Goal: Task Accomplishment & Management: Use online tool/utility

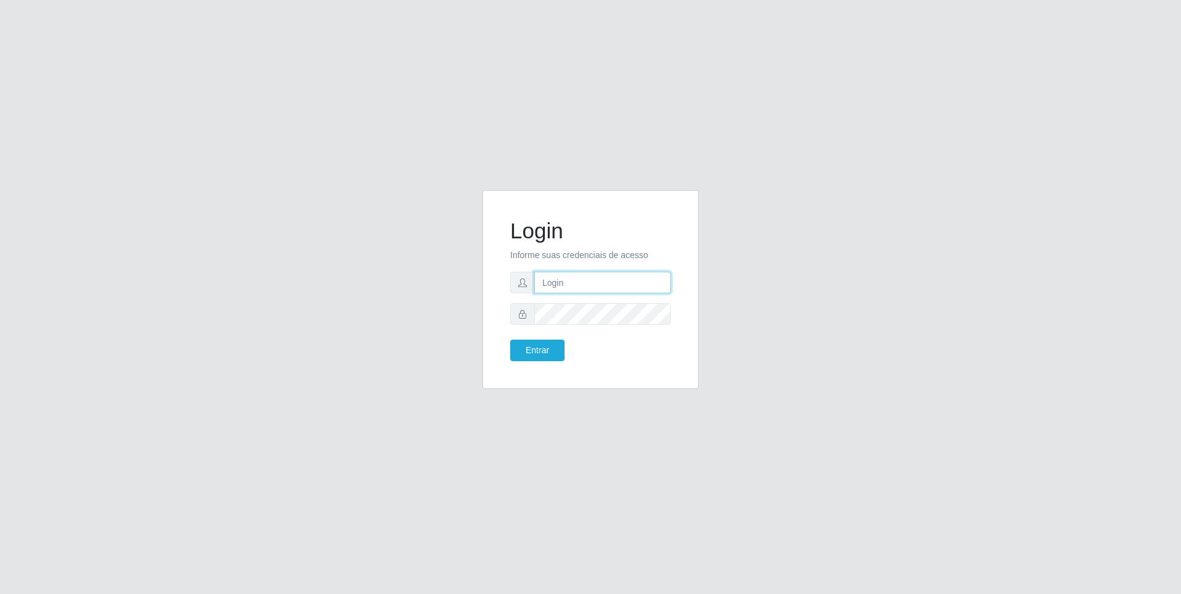
click at [585, 287] on input "text" at bounding box center [602, 283] width 137 height 22
click at [630, 283] on input "[PERSON_NAME].[PERSON_NAME]@grupo.[PERSON_NAME]" at bounding box center [602, 283] width 137 height 22
click at [663, 284] on input "[PERSON_NAME].[PERSON_NAME]@grupocoutinho" at bounding box center [602, 283] width 137 height 22
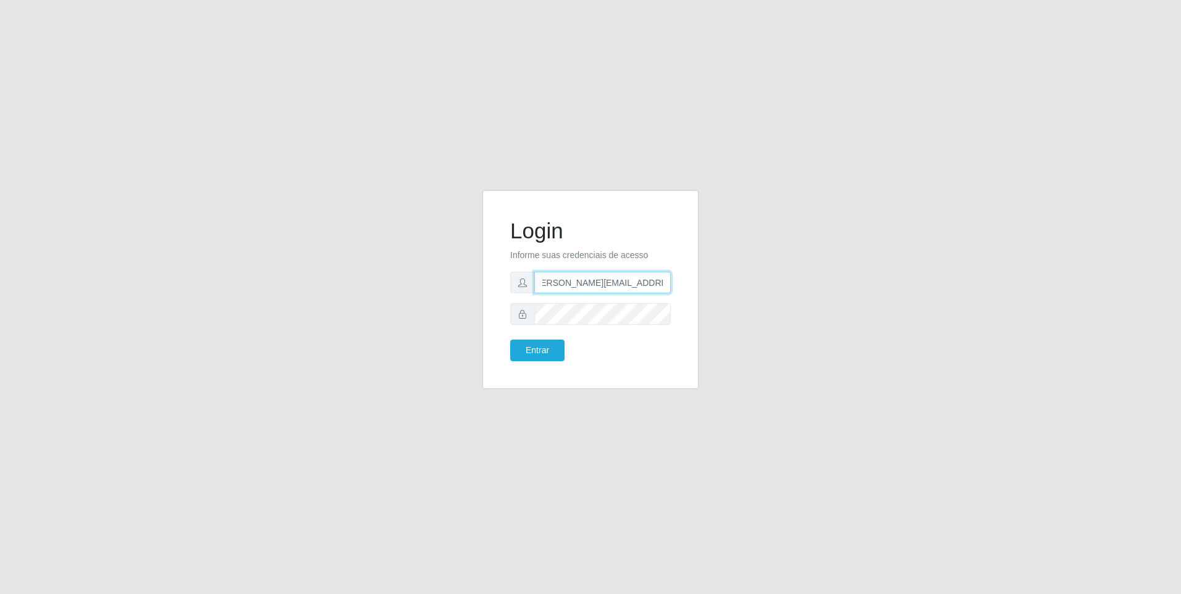
scroll to position [0, 18]
type input "[PERSON_NAME][EMAIL_ADDRESS][PERSON_NAME][DOMAIN_NAME]"
click at [542, 360] on button "Entrar" at bounding box center [537, 351] width 54 height 22
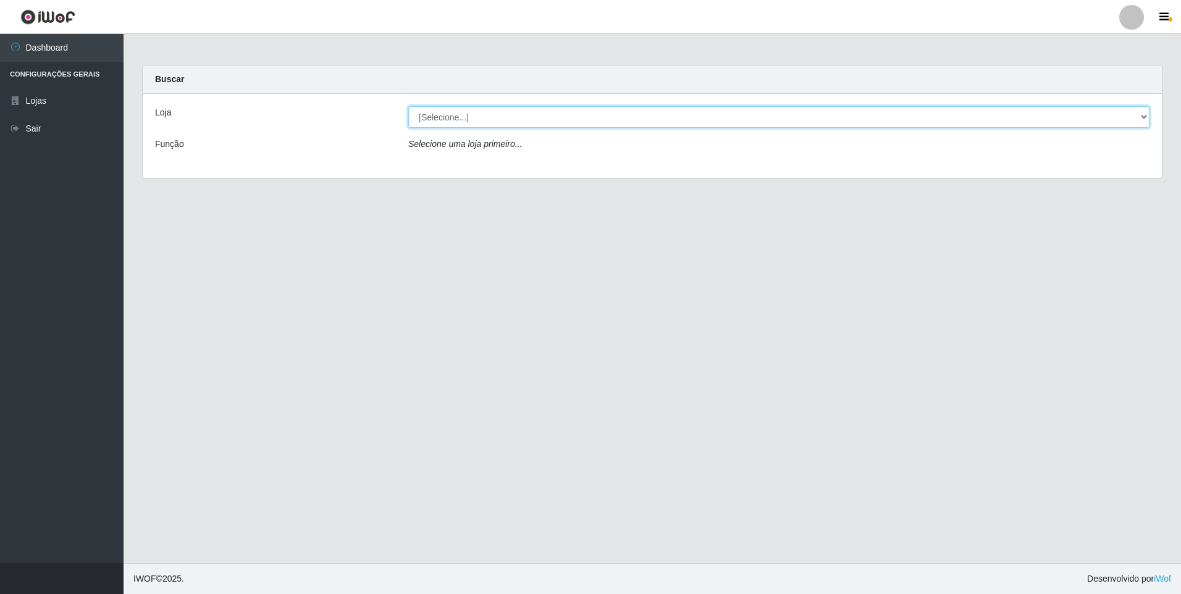
click at [715, 114] on select "[Selecione...] Extrabom - Loja 01 Centro de Distribuição" at bounding box center [778, 117] width 741 height 22
select select "435"
click at [408, 106] on select "[Selecione...] Extrabom - Loja 01 Centro de Distribuição" at bounding box center [778, 117] width 741 height 22
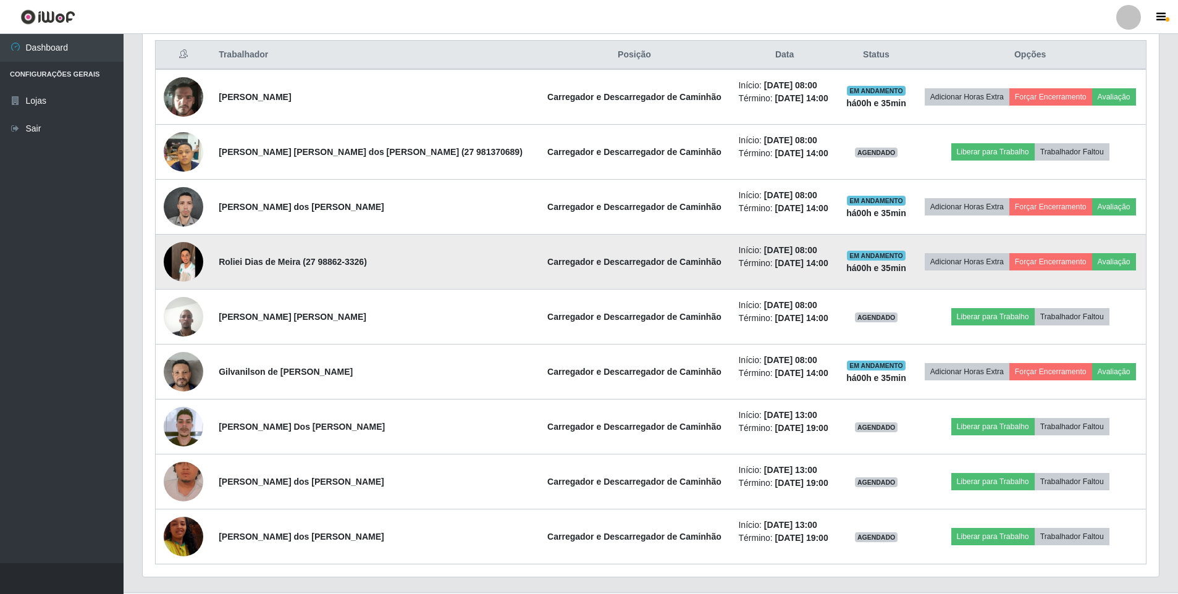
scroll to position [494, 0]
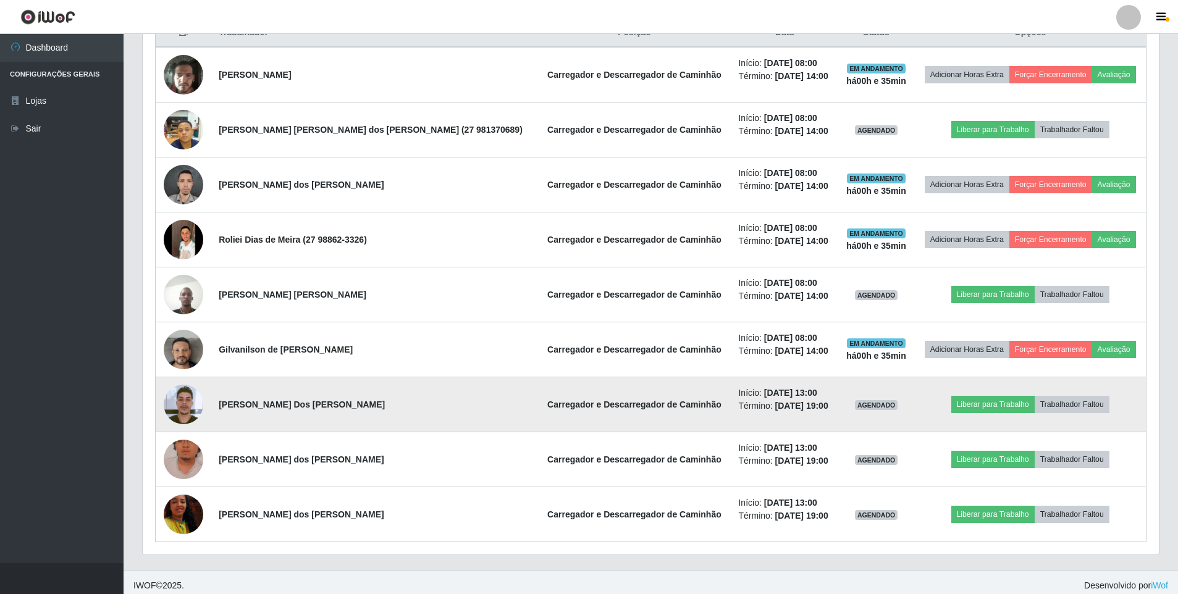
click at [185, 400] on img at bounding box center [184, 405] width 40 height 40
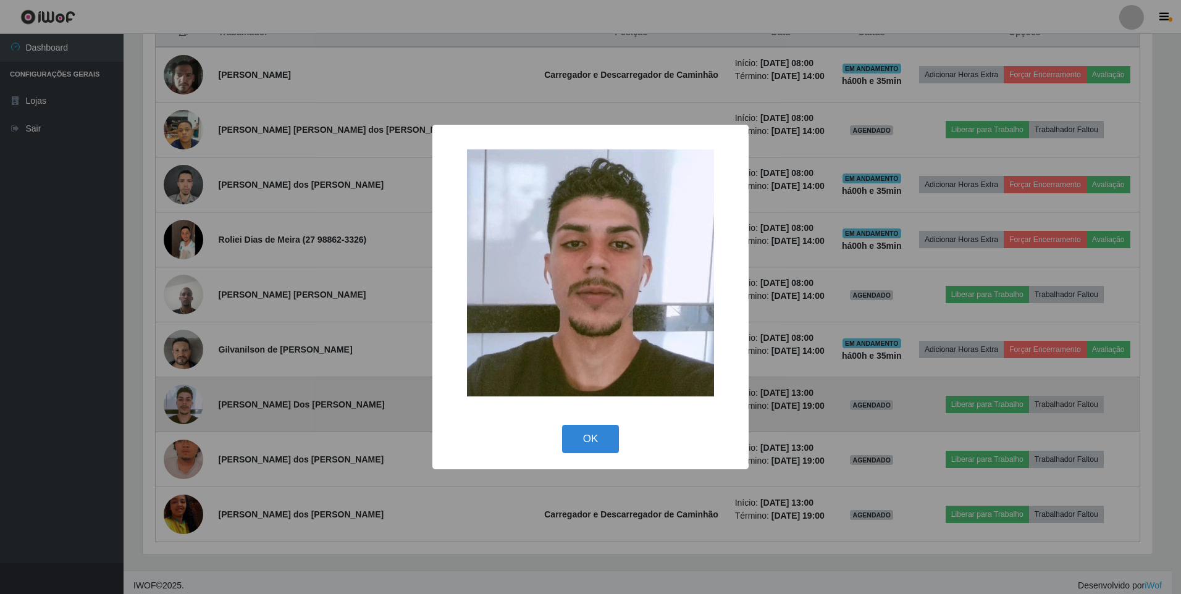
click at [185, 400] on div "× OK Cancel" at bounding box center [590, 297] width 1181 height 594
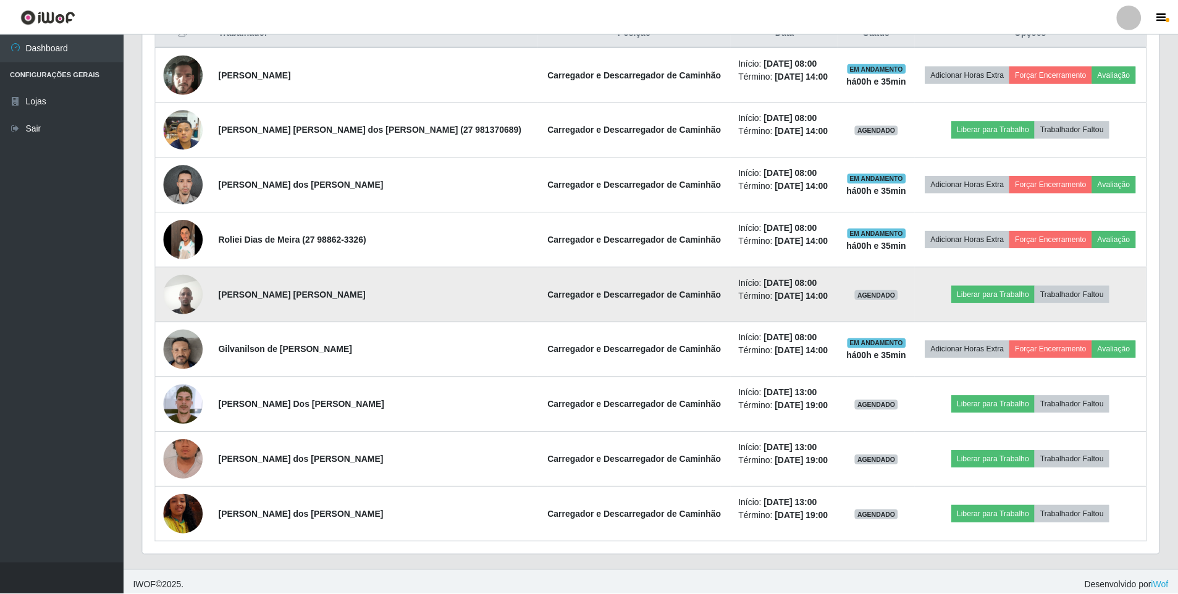
scroll to position [256, 1016]
click at [184, 279] on img at bounding box center [184, 294] width 40 height 53
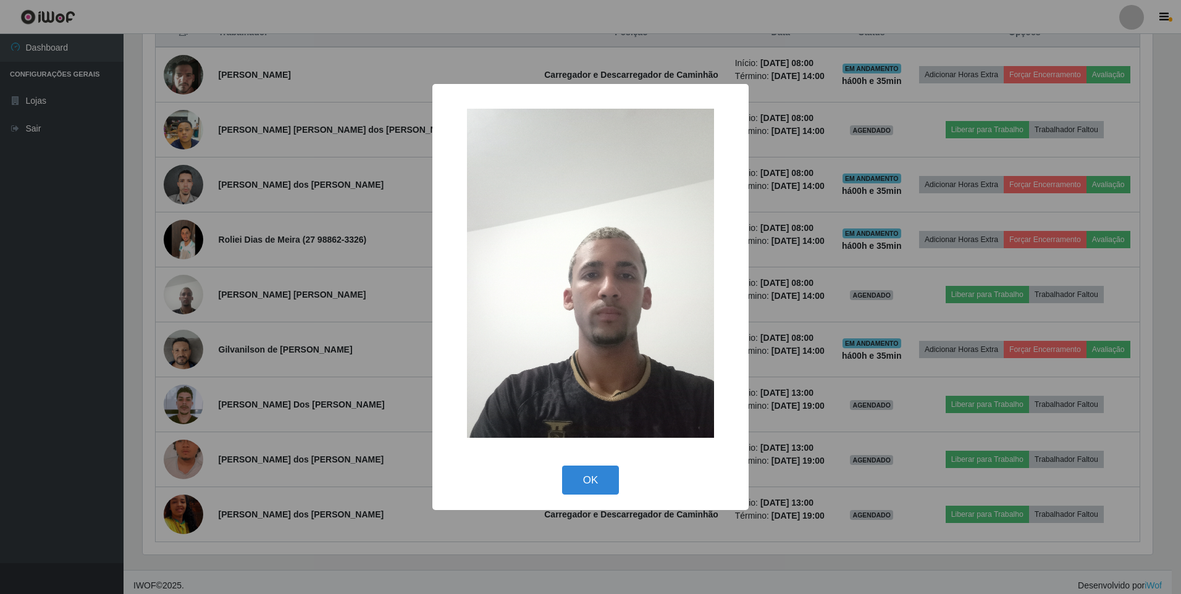
click at [200, 270] on div "× OK Cancel" at bounding box center [590, 297] width 1181 height 594
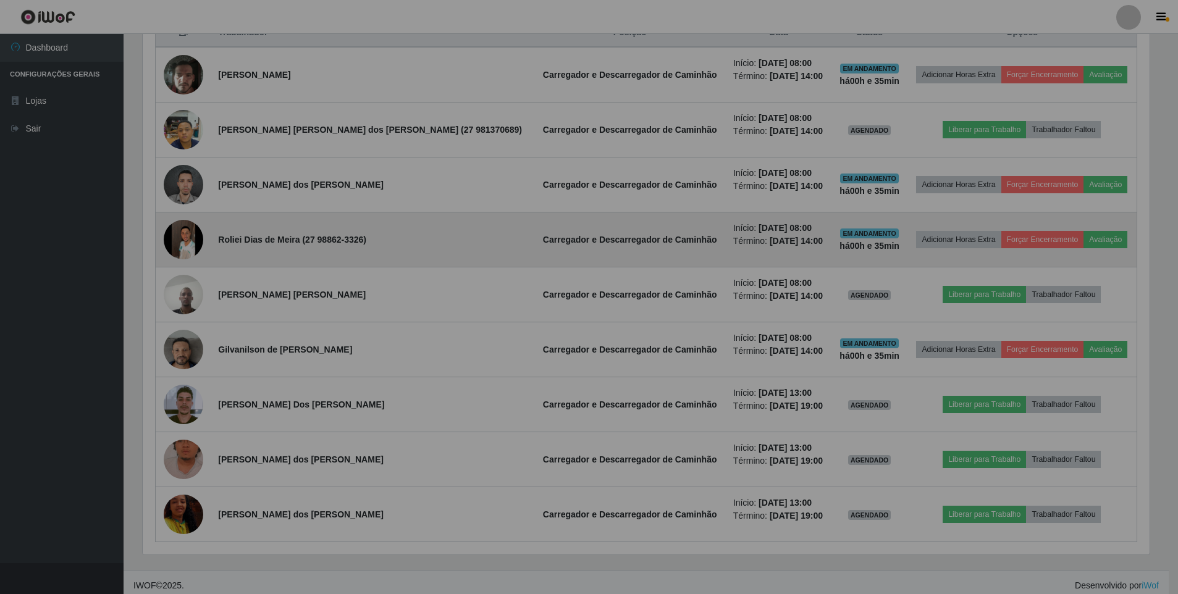
scroll to position [256, 1016]
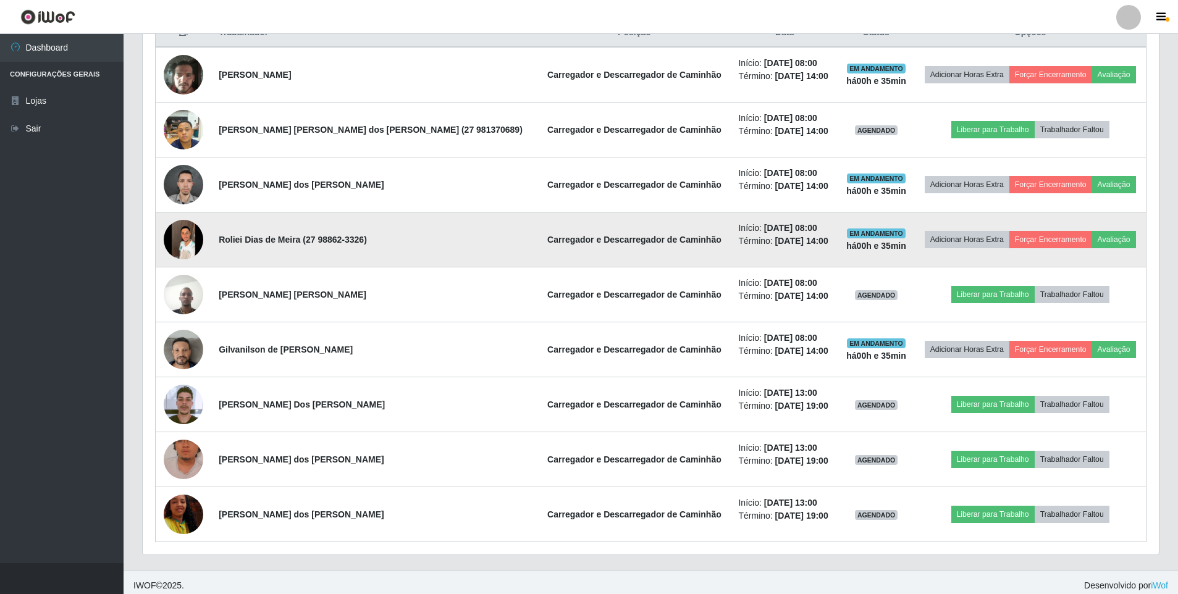
click at [190, 237] on img at bounding box center [184, 240] width 40 height 88
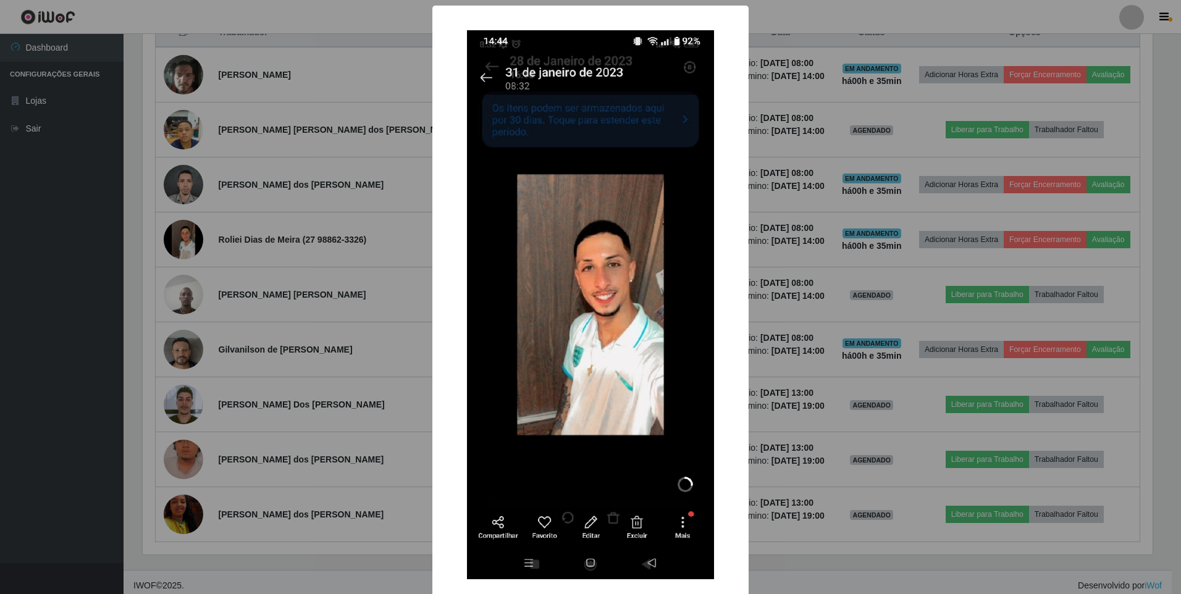
click at [317, 342] on div "× OK Cancel" at bounding box center [590, 297] width 1181 height 594
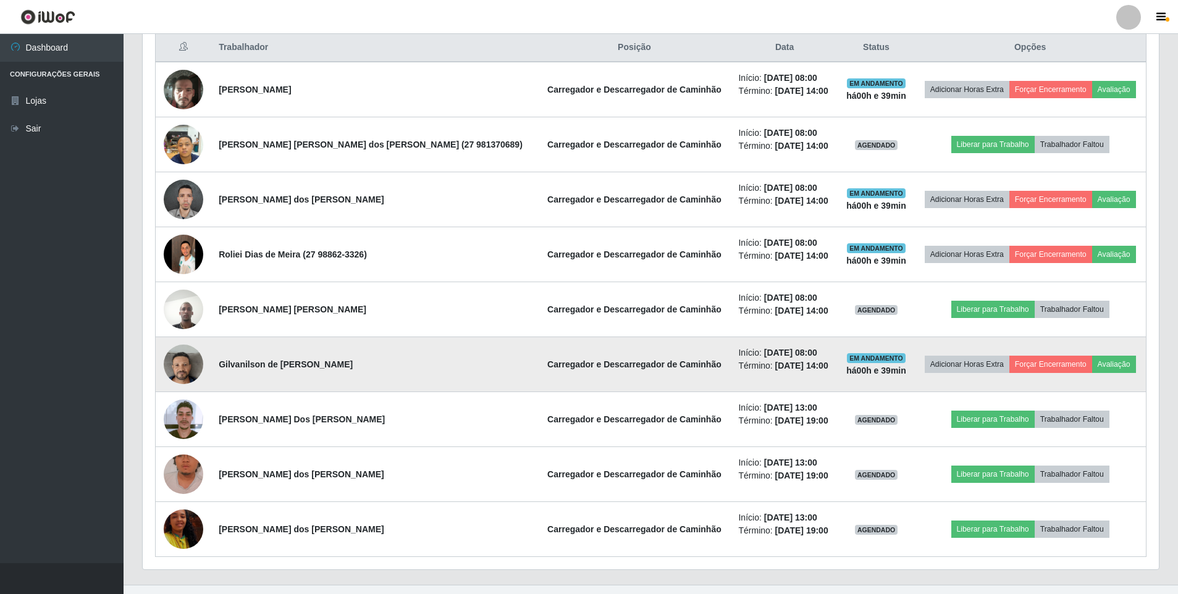
scroll to position [501, 0]
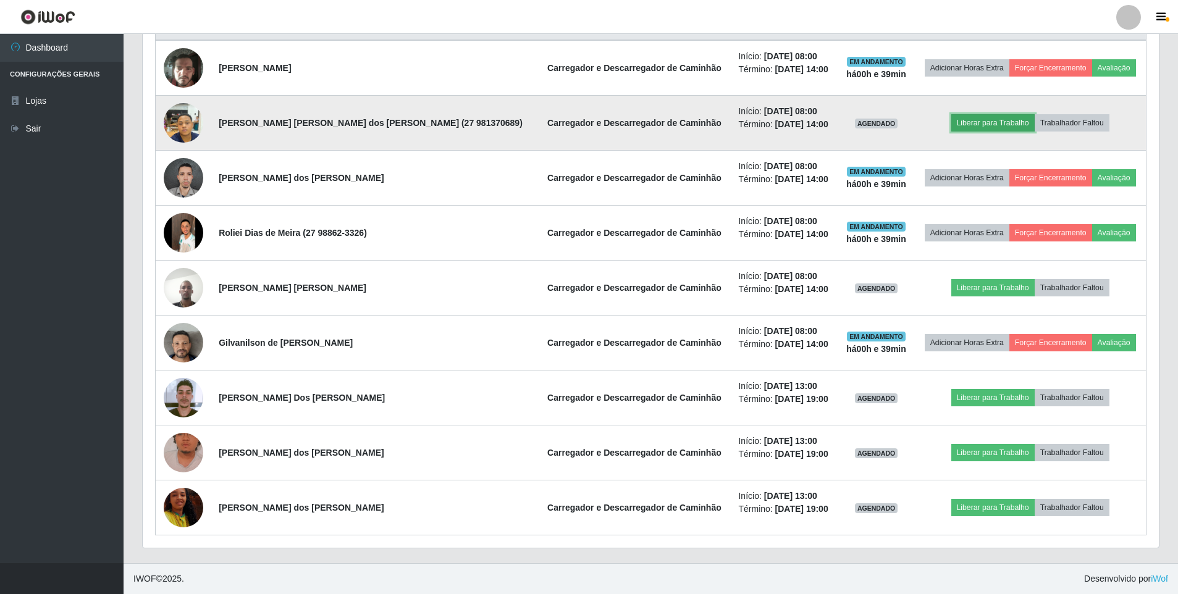
click at [992, 121] on button "Liberar para Trabalho" at bounding box center [992, 122] width 83 height 17
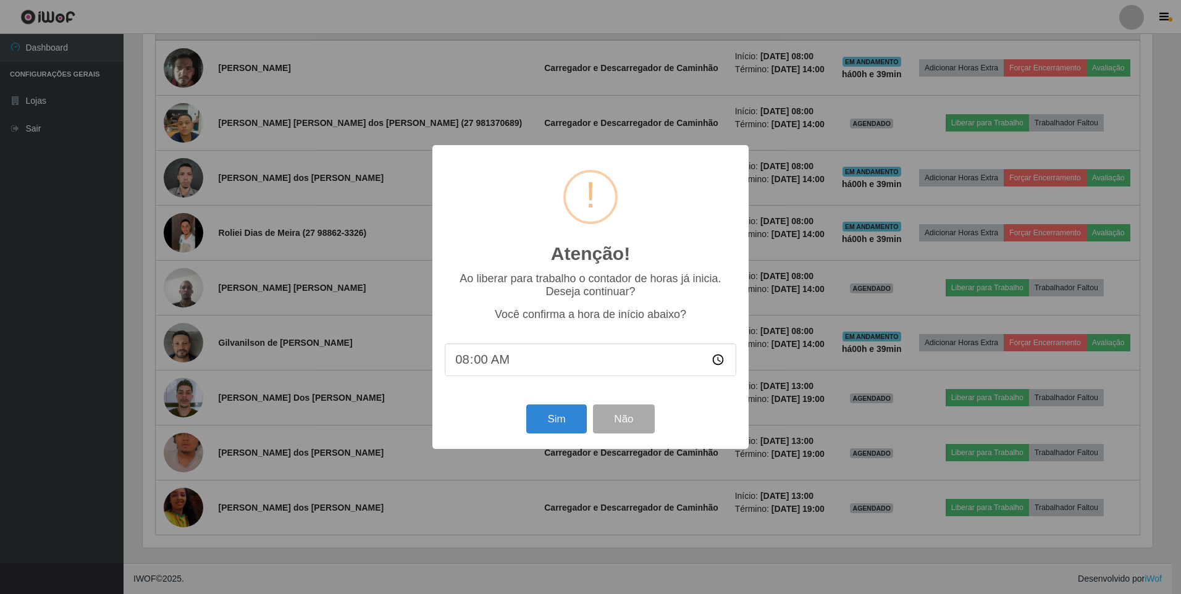
click at [498, 362] on input "08:00" at bounding box center [591, 359] width 292 height 33
drag, startPoint x: 490, startPoint y: 363, endPoint x: 478, endPoint y: 363, distance: 12.4
click at [482, 363] on input "08:00" at bounding box center [591, 359] width 292 height 33
type input "08:40"
click at [561, 426] on button "Sim" at bounding box center [556, 419] width 60 height 29
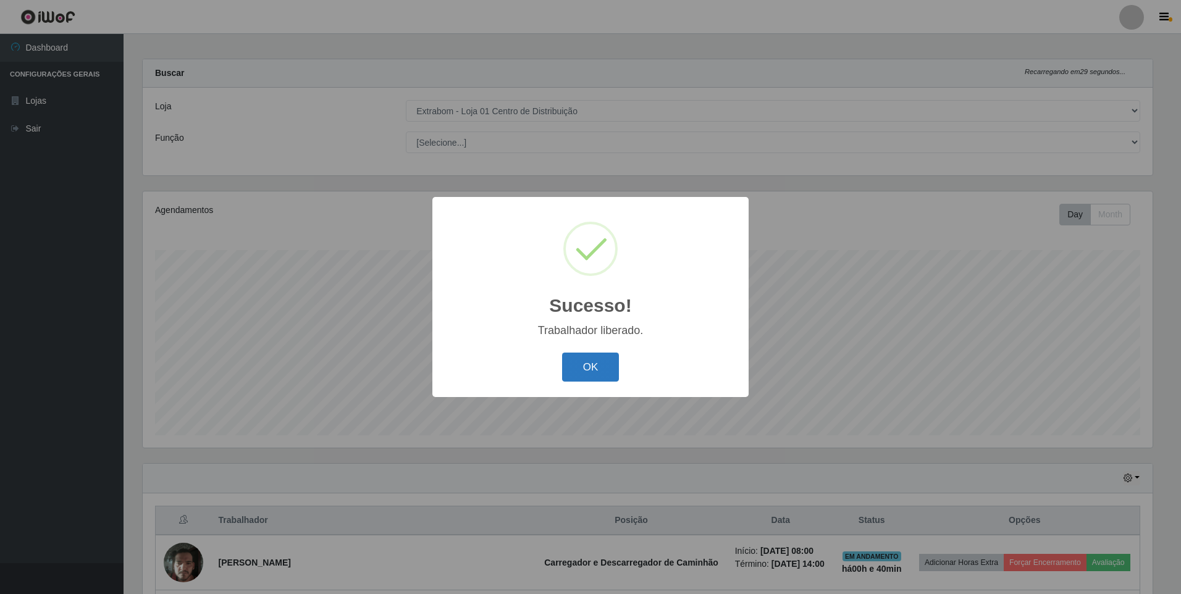
click at [574, 378] on button "OK" at bounding box center [590, 367] width 57 height 29
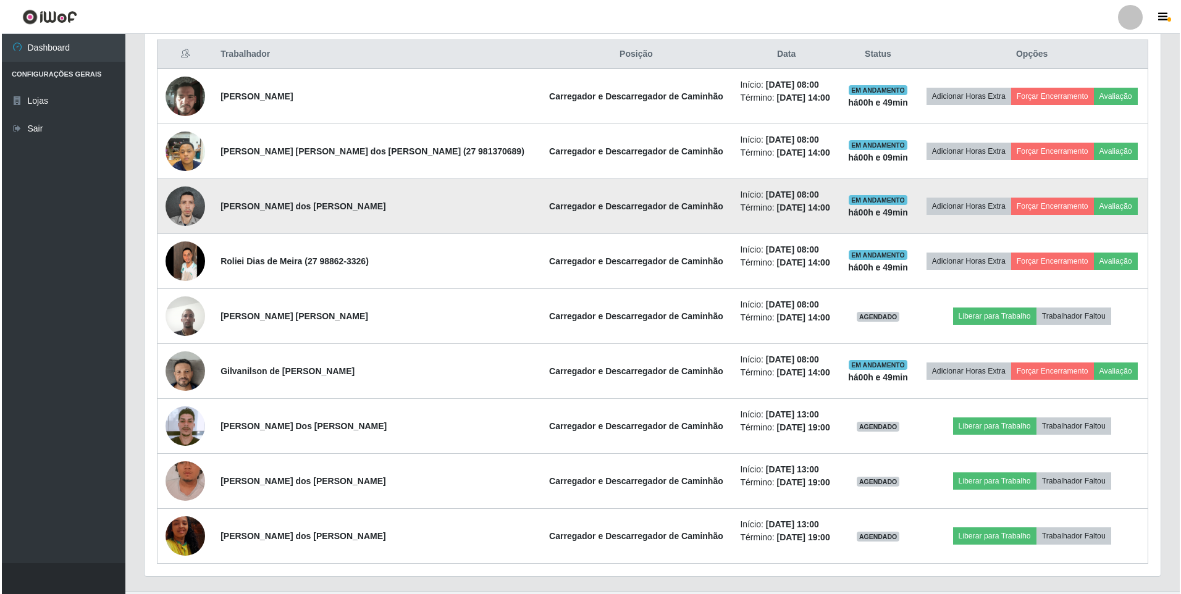
scroll to position [500, 0]
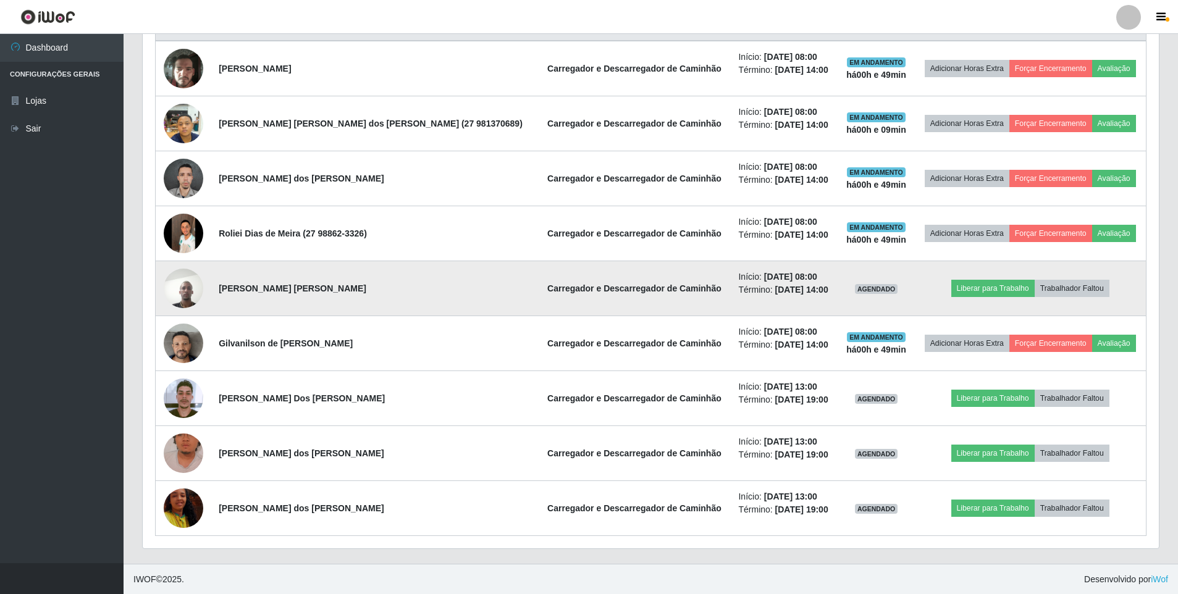
click at [186, 295] on img at bounding box center [184, 288] width 40 height 53
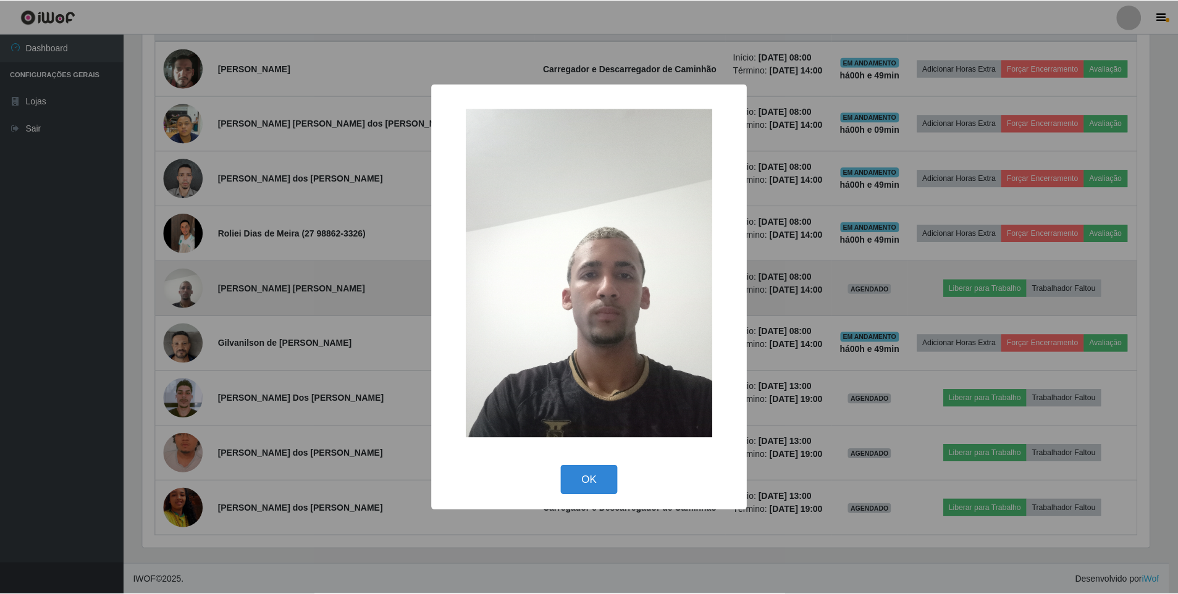
scroll to position [256, 1010]
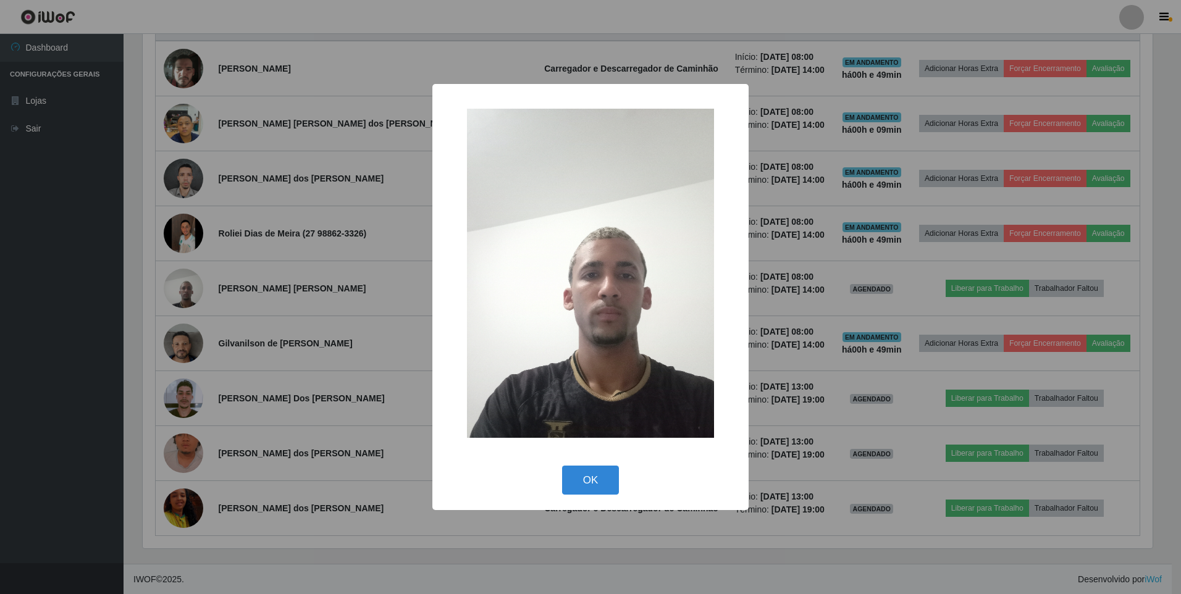
click at [274, 294] on div "× OK Cancel" at bounding box center [590, 297] width 1181 height 594
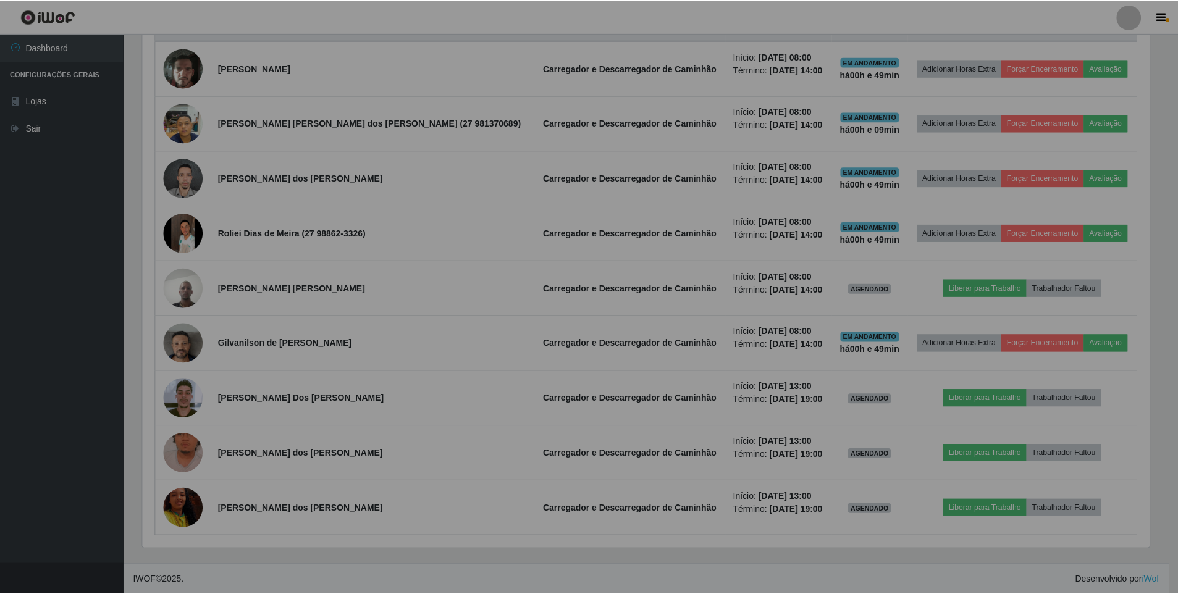
scroll to position [256, 1016]
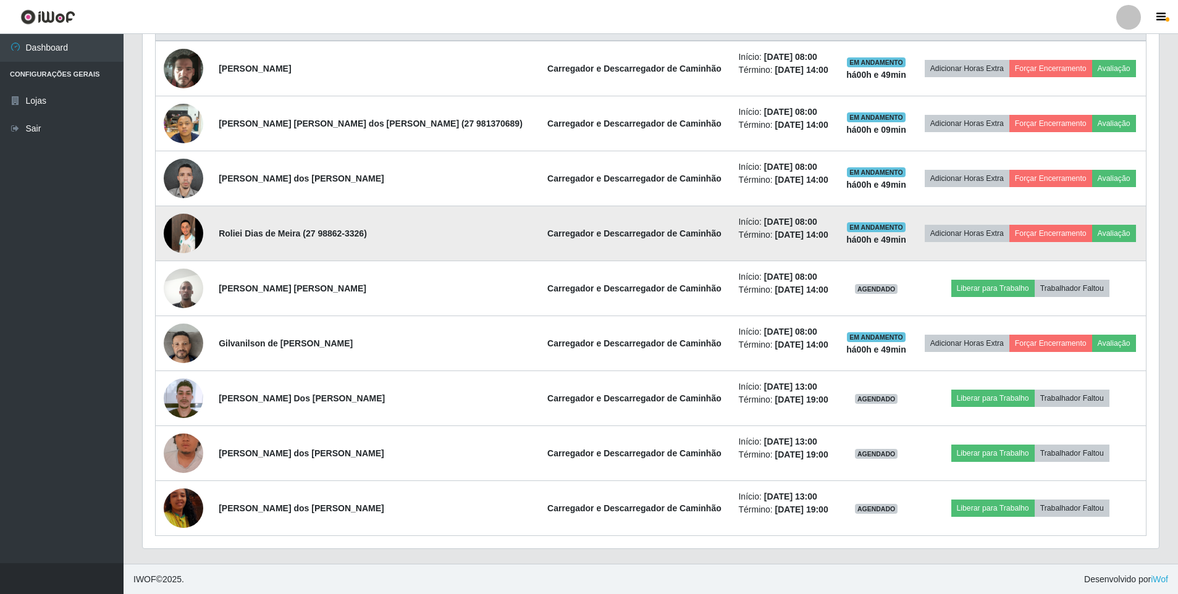
click at [193, 230] on img at bounding box center [184, 234] width 40 height 88
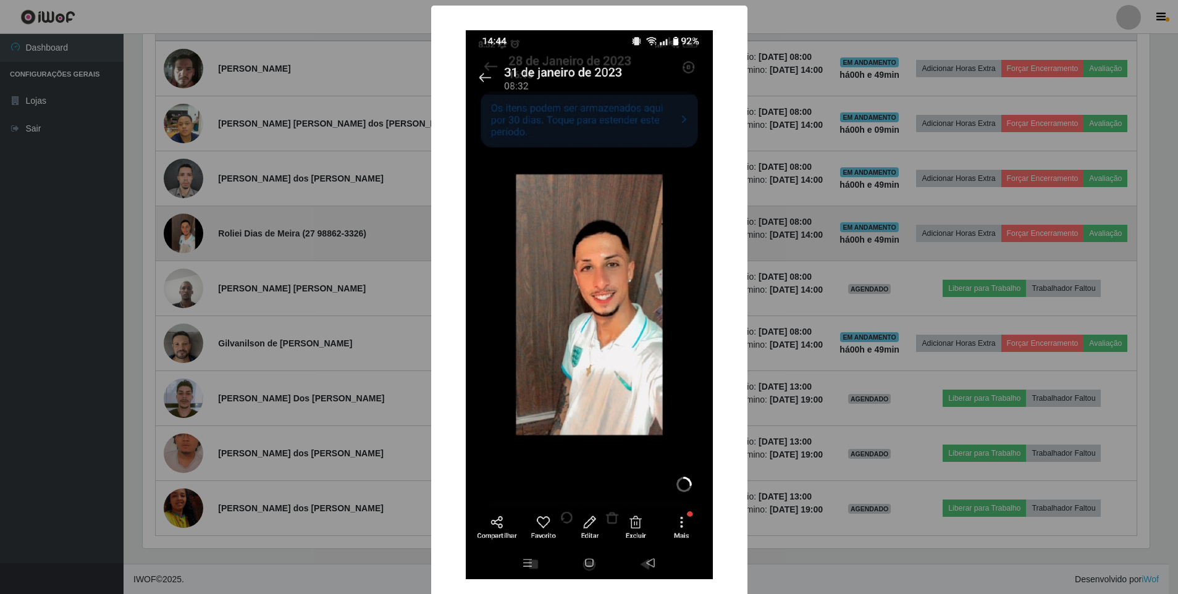
scroll to position [256, 1010]
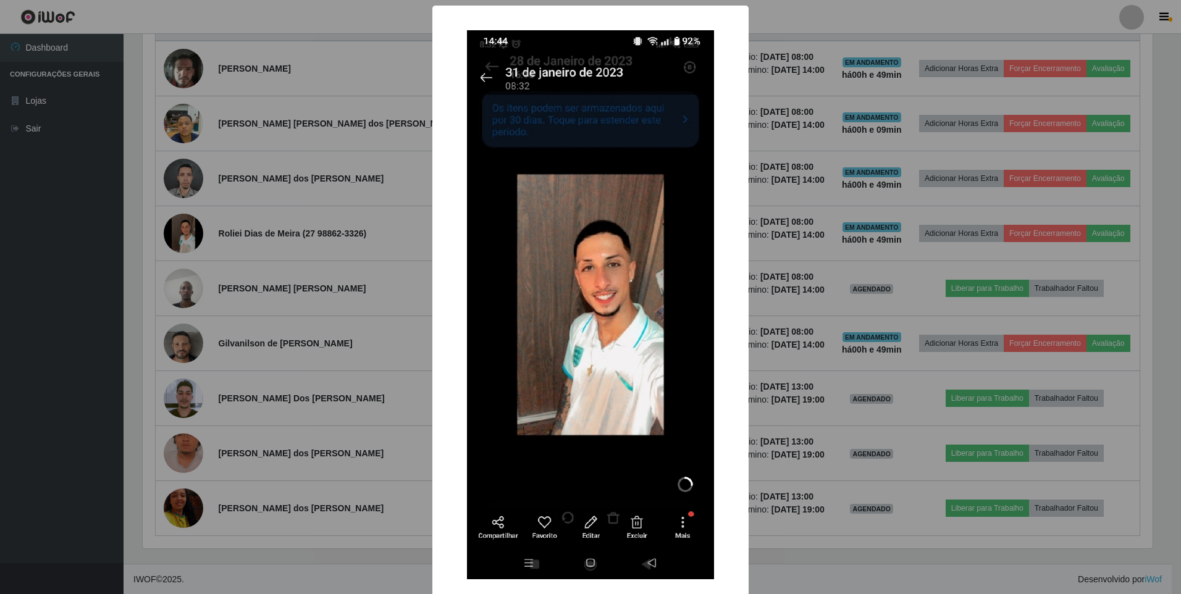
click at [283, 240] on div "× OK Cancel" at bounding box center [590, 297] width 1181 height 594
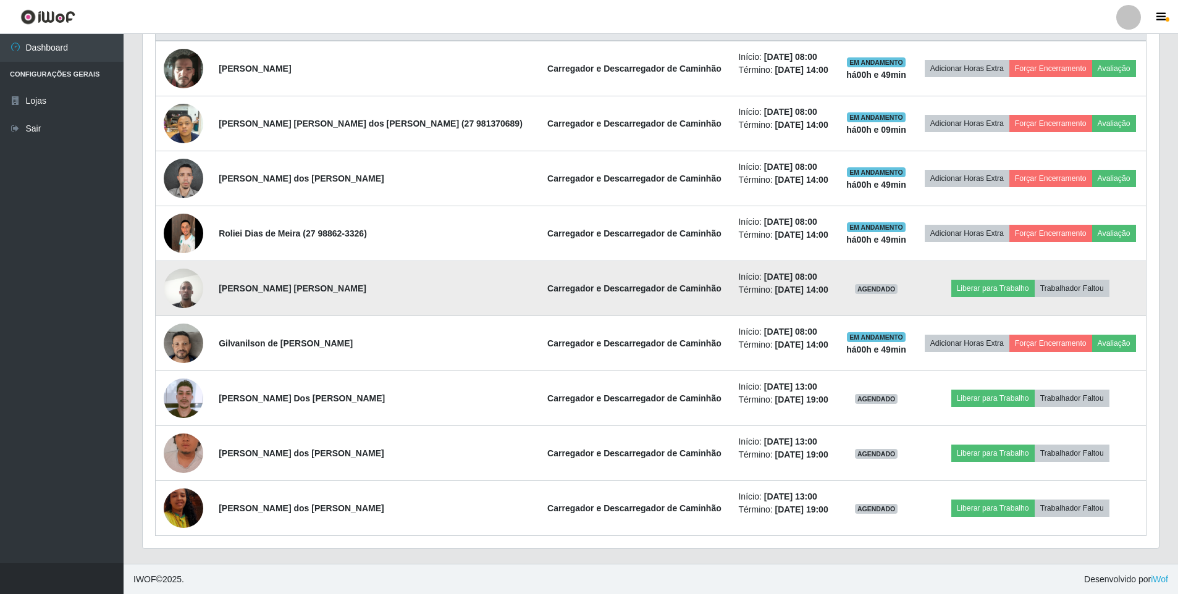
scroll to position [501, 0]
